Goal: Information Seeking & Learning: Learn about a topic

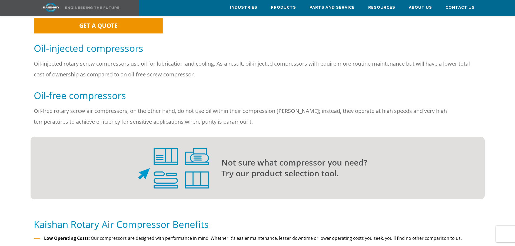
scroll to position [415, 0]
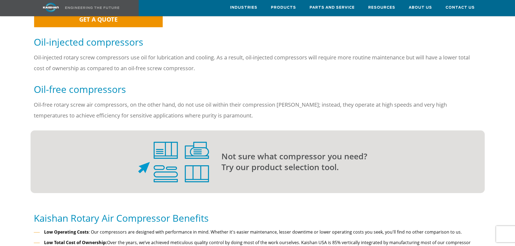
click at [206, 159] on img at bounding box center [173, 162] width 71 height 41
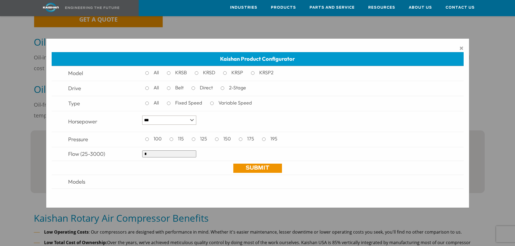
click at [39, 103] on div "× Kaishan Product Configurator Model All KRSB KRSD KRSP KRSP2 Drive All Belt Di…" at bounding box center [257, 123] width 515 height 246
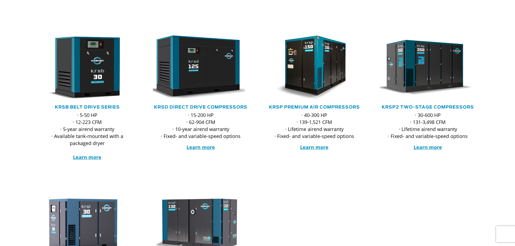
scroll to position [0, 0]
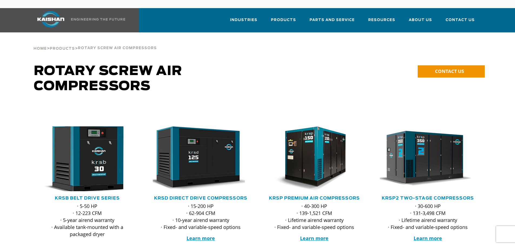
click at [75, 133] on img at bounding box center [83, 158] width 106 height 71
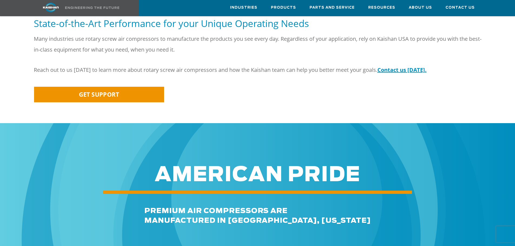
scroll to position [570, 0]
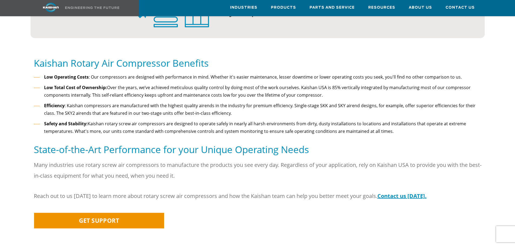
click at [78, 160] on p "Many industries use rotary screw air compressors to manufacture the products yo…" at bounding box center [258, 171] width 448 height 22
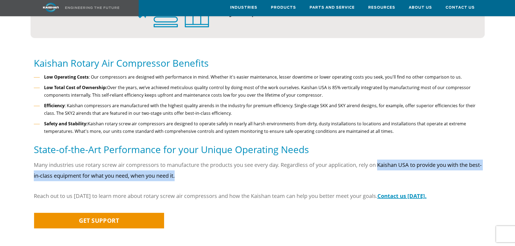
drag, startPoint x: 191, startPoint y: 169, endPoint x: 379, endPoint y: 154, distance: 189.2
click at [379, 160] on p "Many industries use rotary screw air compressors to manufacture the products yo…" at bounding box center [258, 171] width 448 height 22
copy p "Kaishan USA to provide you with the best-in-class equipment for what you need, …"
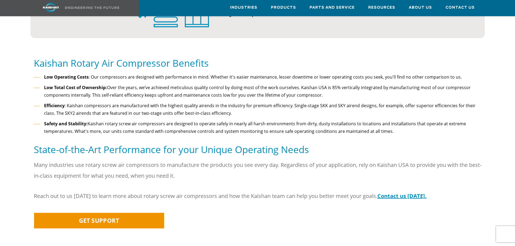
click at [125, 84] on li "Low Total Cost of Ownership: Over the years, we’ve achieved meticulous quality …" at bounding box center [258, 91] width 448 height 15
click at [351, 106] on li "Efficiency : Kaishan compressors are manufactured with the highest quality aire…" at bounding box center [258, 109] width 448 height 15
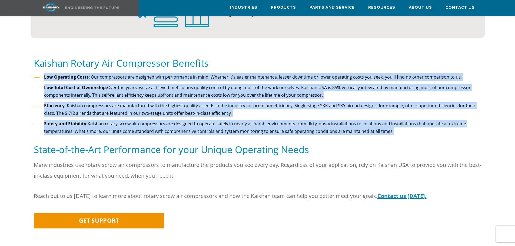
drag, startPoint x: 385, startPoint y: 123, endPoint x: 45, endPoint y: 70, distance: 344.4
click at [45, 73] on ul "Low Operating Costs : Our compressors are designed with performance in mind. Wh…" at bounding box center [258, 104] width 448 height 62
copy ul "Low Operating Costs : Our compressors are designed with performance in mind. Wh…"
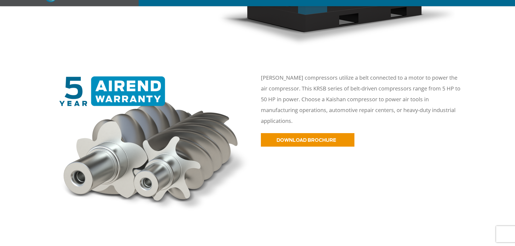
scroll to position [306, 0]
